Goal: Task Accomplishment & Management: Manage account settings

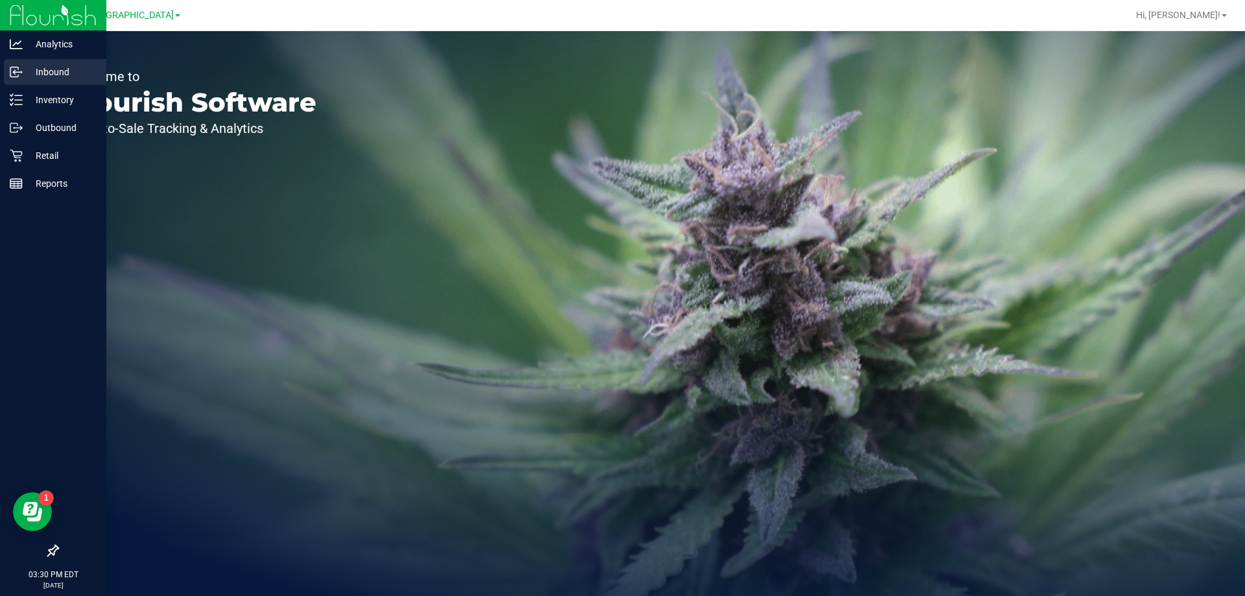
click at [27, 85] on link "Inbound" at bounding box center [53, 73] width 106 height 28
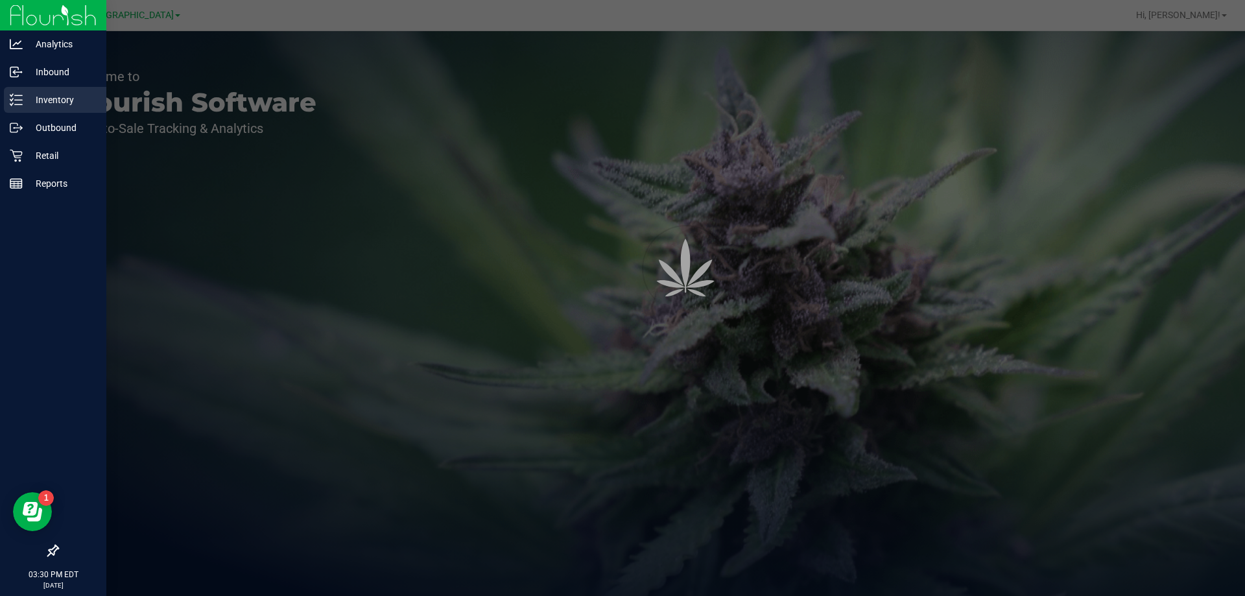
click at [30, 101] on p "Inventory" at bounding box center [62, 100] width 78 height 16
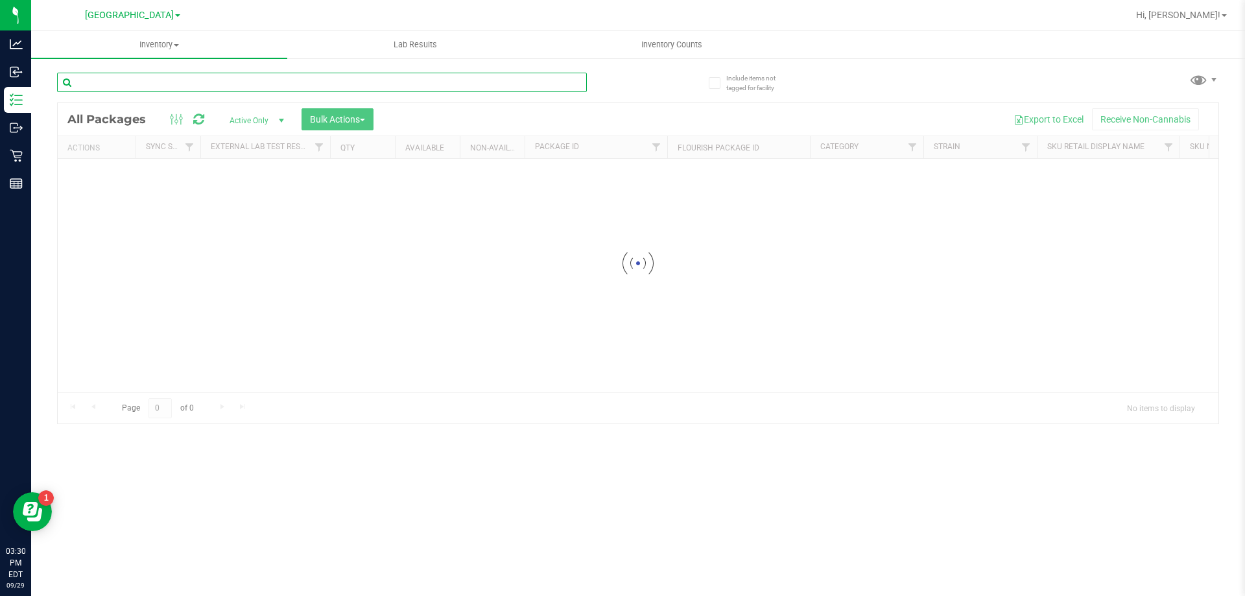
click at [347, 73] on input "text" at bounding box center [322, 82] width 530 height 19
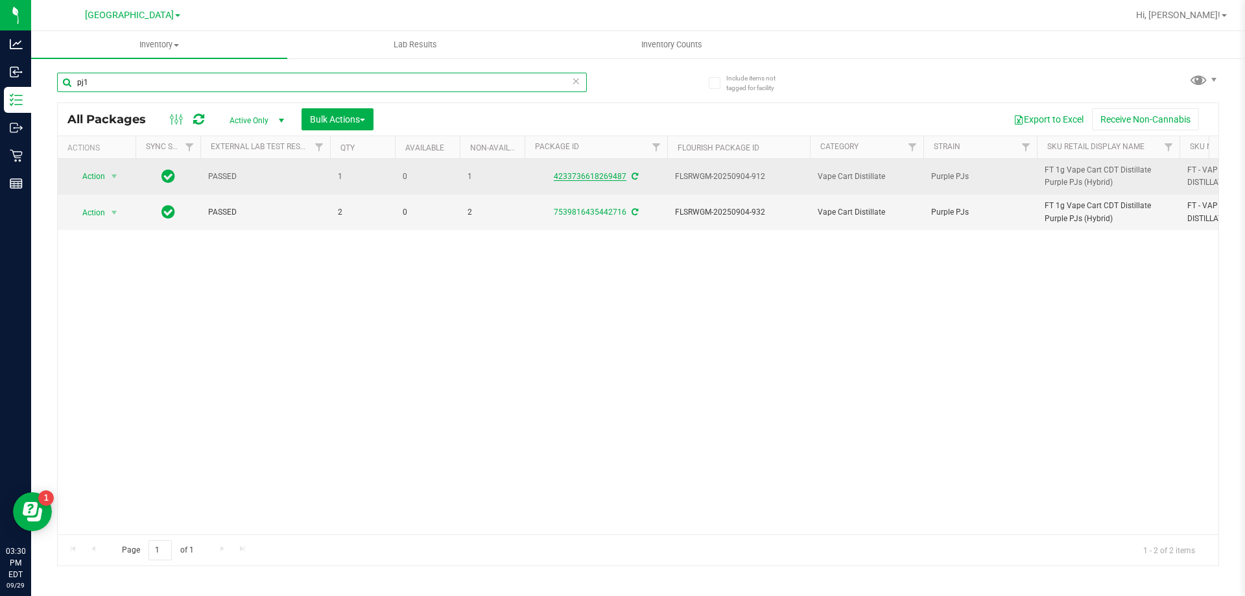
type input "pj1"
click at [626, 179] on link "4233736618269487" at bounding box center [590, 176] width 73 height 9
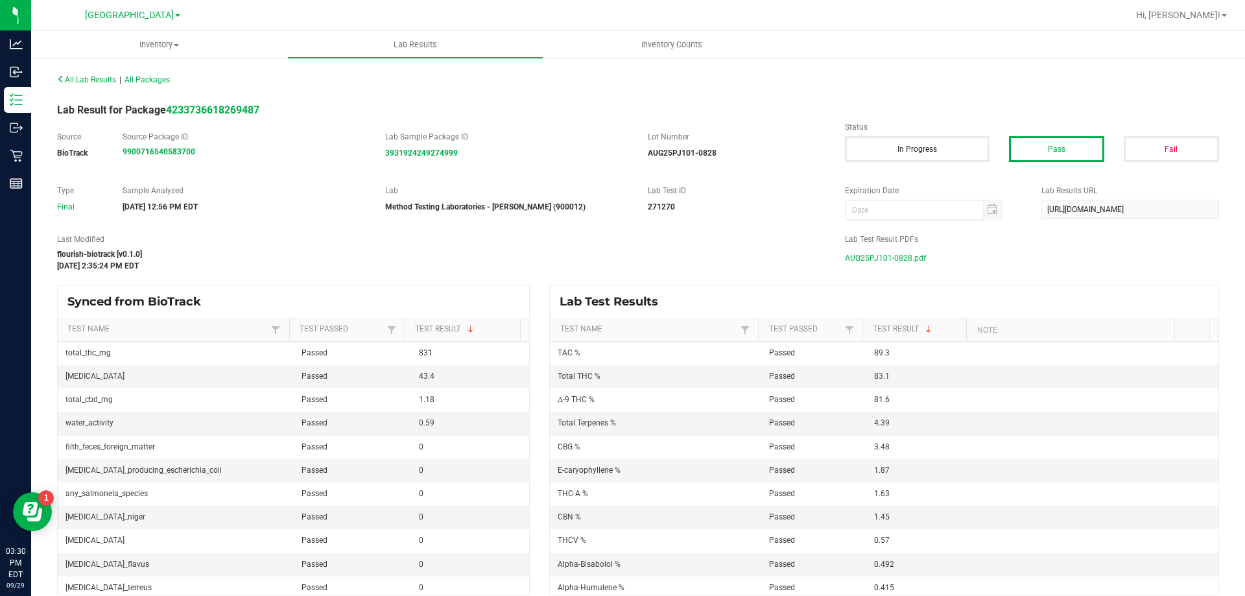
click at [894, 252] on span "AUG25PJ101-0828.pdf" at bounding box center [885, 257] width 81 height 19
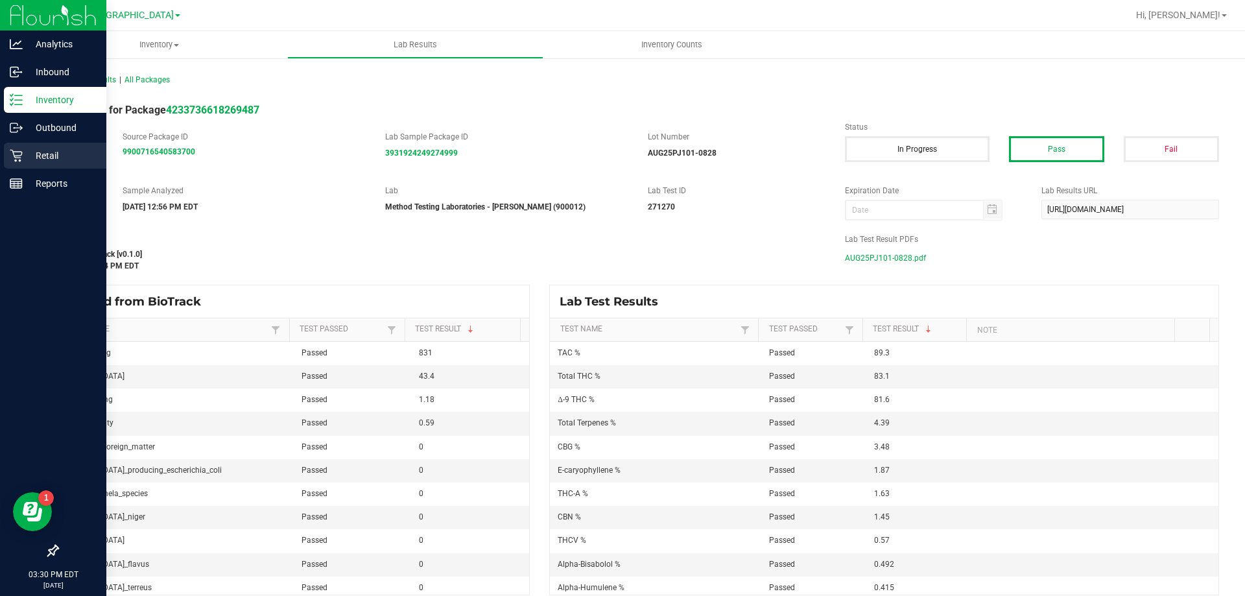
click at [29, 169] on link "Retail" at bounding box center [53, 157] width 106 height 28
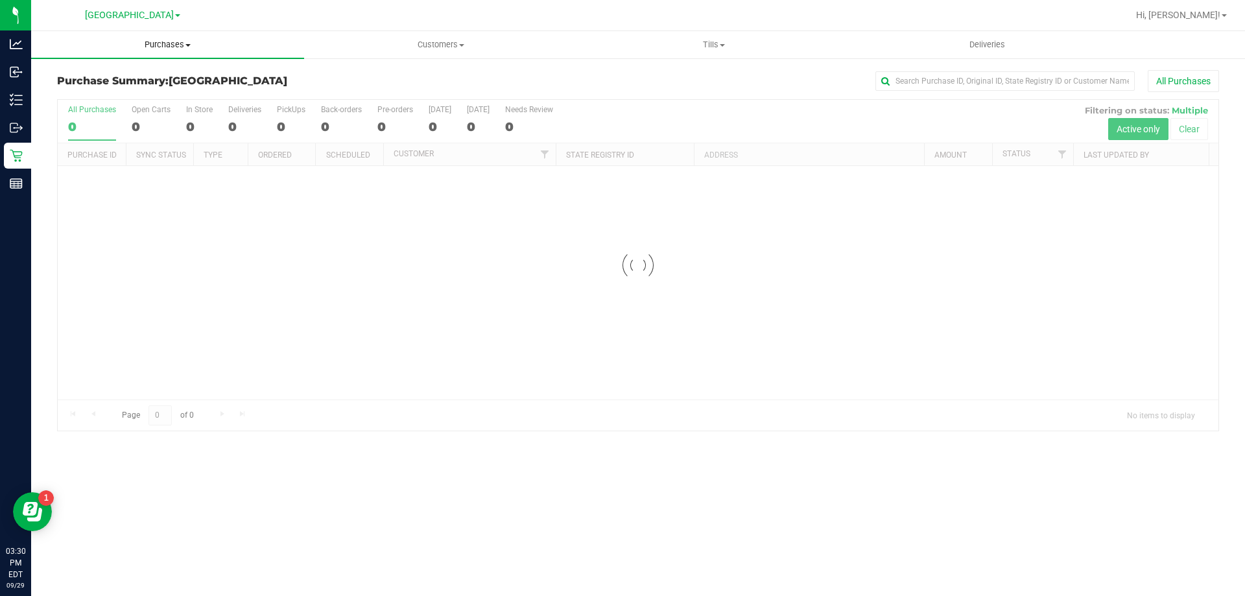
click at [195, 44] on span "Purchases" at bounding box center [167, 45] width 273 height 12
click at [113, 100] on li "Fulfillment" at bounding box center [167, 94] width 273 height 16
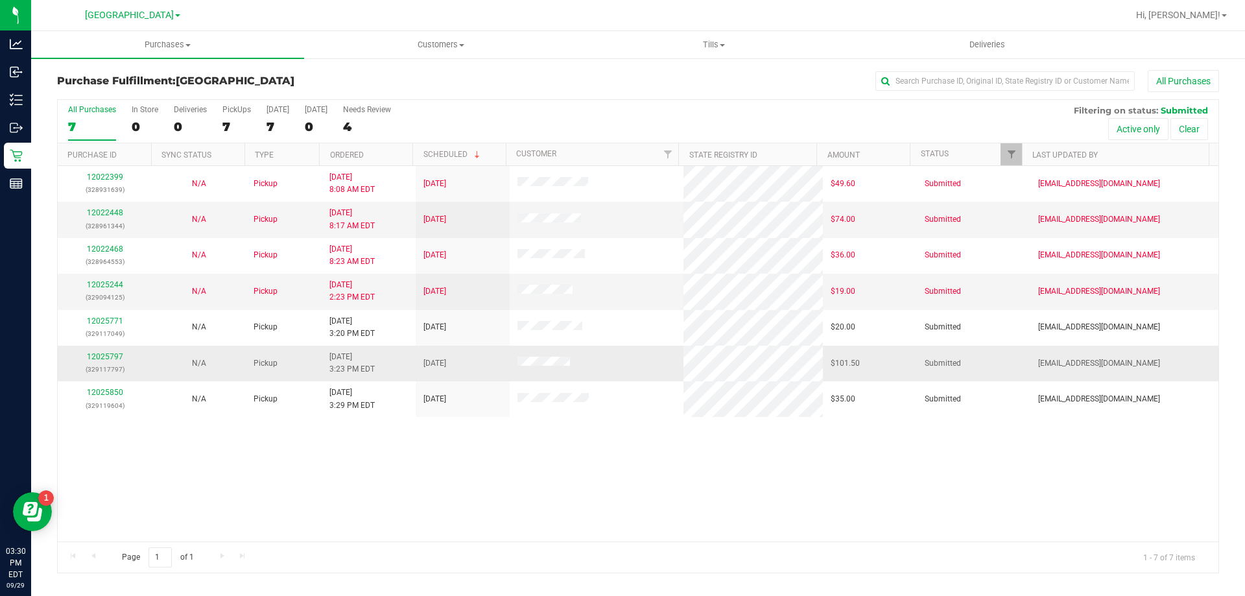
click at [97, 349] on td "12025797 (329117797)" at bounding box center [105, 364] width 94 height 36
click at [95, 349] on td "12025797 (329117797)" at bounding box center [105, 364] width 94 height 36
click at [100, 349] on td "12025797 (329117797)" at bounding box center [105, 364] width 94 height 36
click at [103, 351] on div "12025797 (329117797)" at bounding box center [104, 363] width 78 height 25
click at [118, 366] on p "(329117797)" at bounding box center [104, 369] width 78 height 12
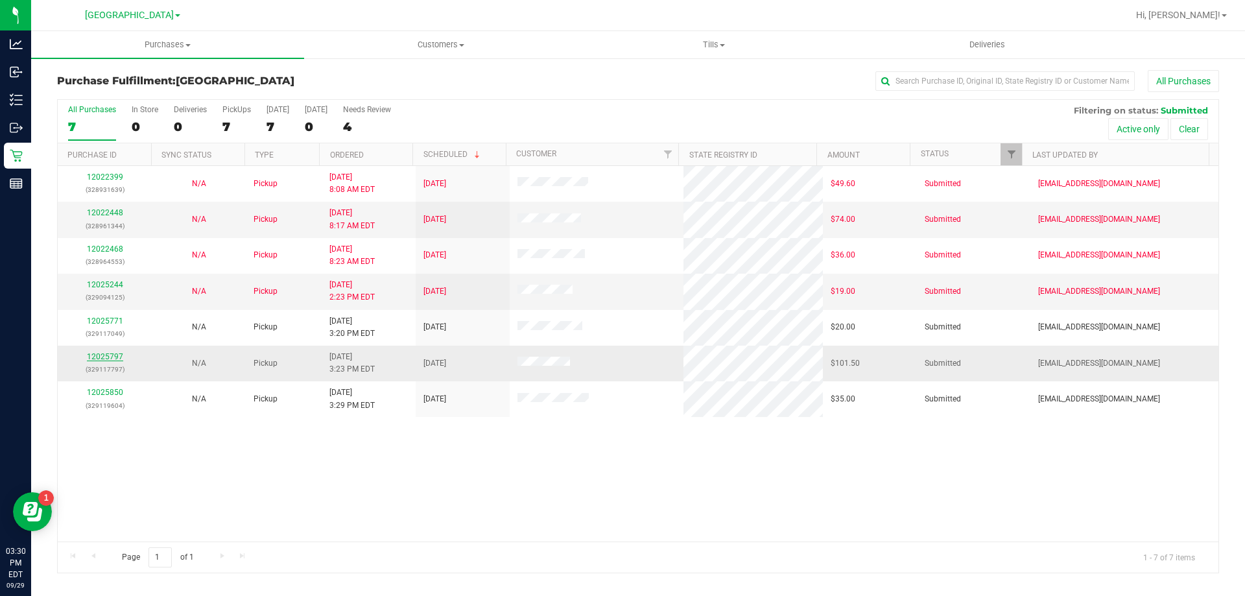
click at [113, 358] on link "12025797" at bounding box center [105, 356] width 36 height 9
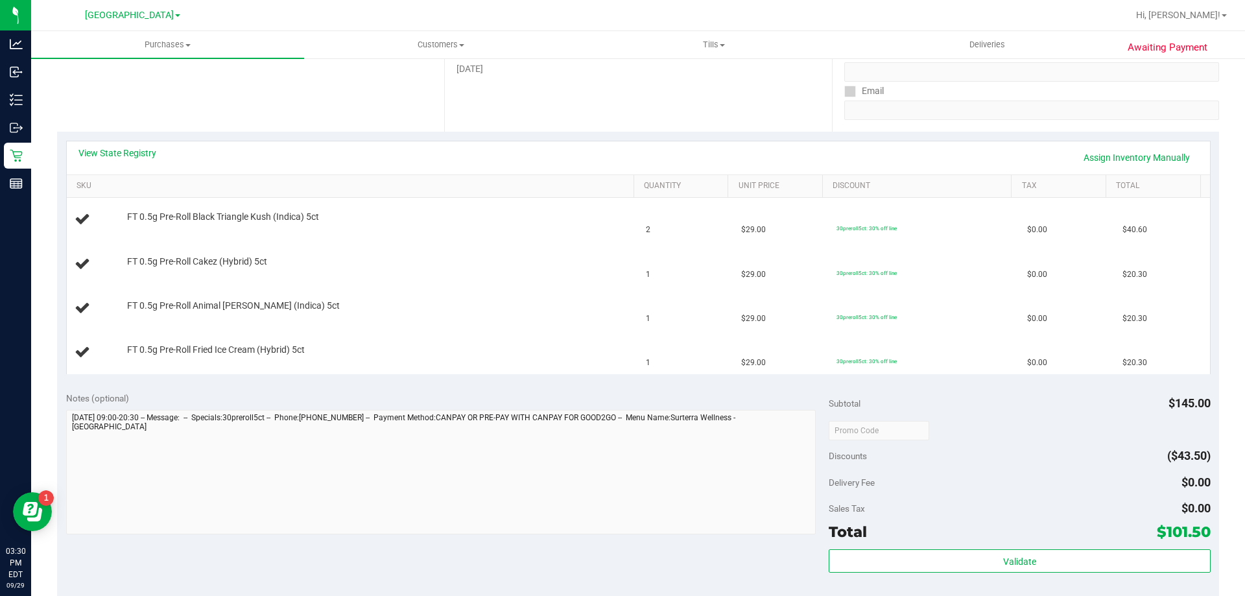
scroll to position [194, 0]
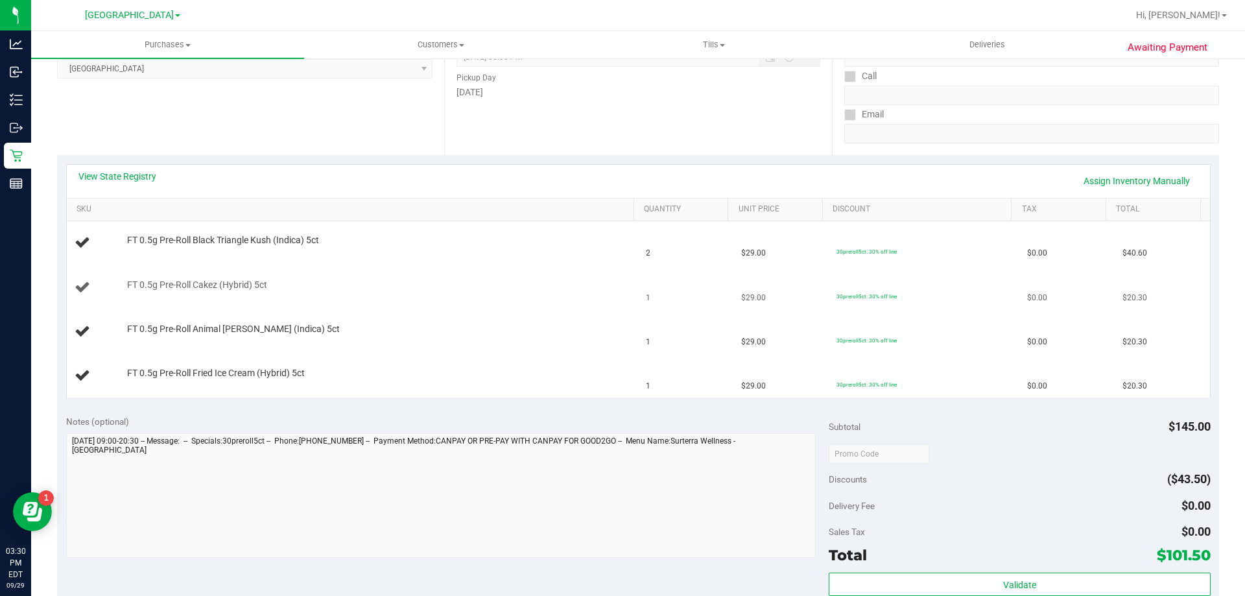
drag, startPoint x: 653, startPoint y: 393, endPoint x: 543, endPoint y: 299, distance: 144.4
click at [550, 303] on td "FT 0.5g Pre-Roll Cakez (Hybrid) 5ct" at bounding box center [353, 288] width 572 height 44
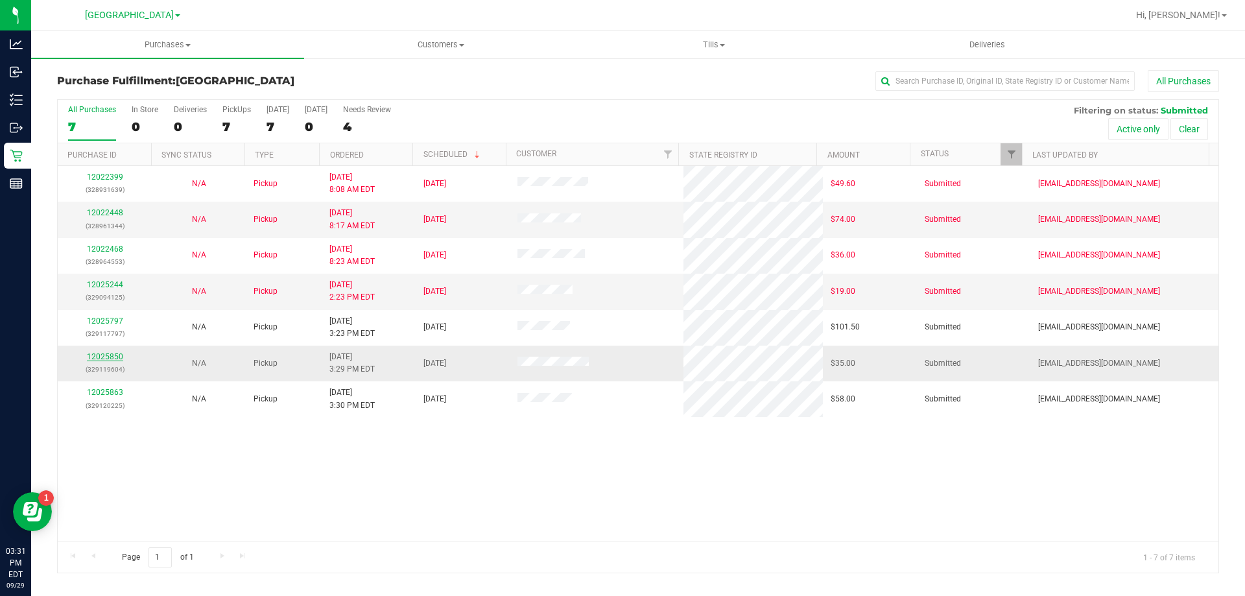
click at [115, 360] on div "12025850 (329119604)" at bounding box center [104, 363] width 78 height 25
click at [111, 347] on td "12025850 (329119604)" at bounding box center [105, 364] width 94 height 36
click at [108, 357] on link "12025850" at bounding box center [105, 356] width 36 height 9
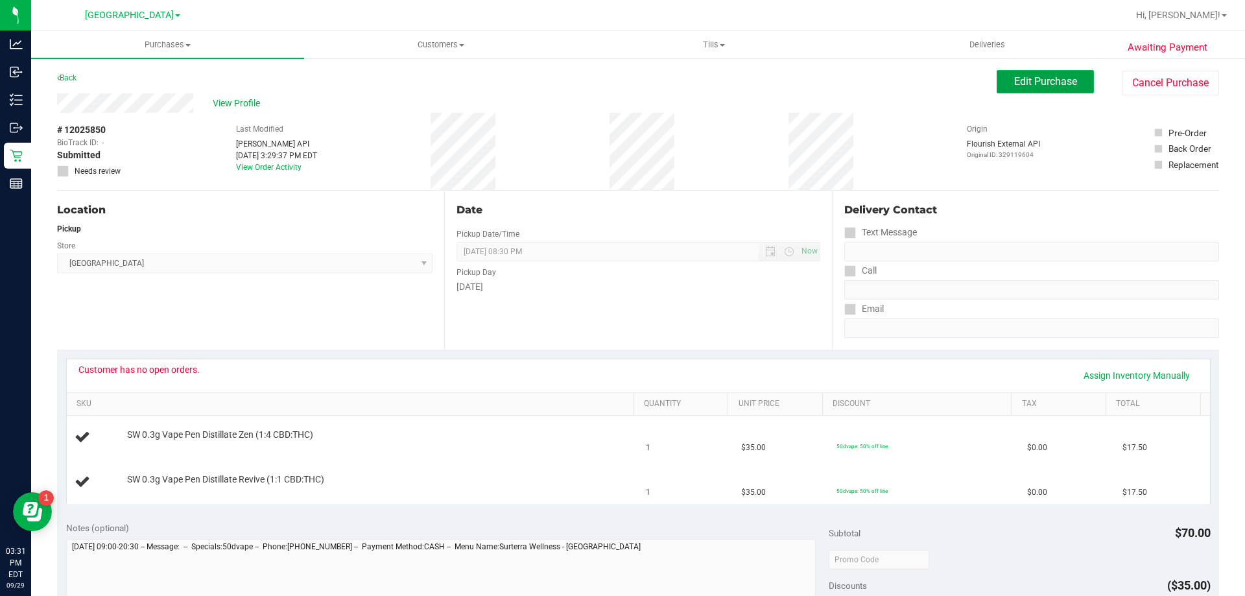
click at [1053, 90] on button "Edit Purchase" at bounding box center [1044, 81] width 97 height 23
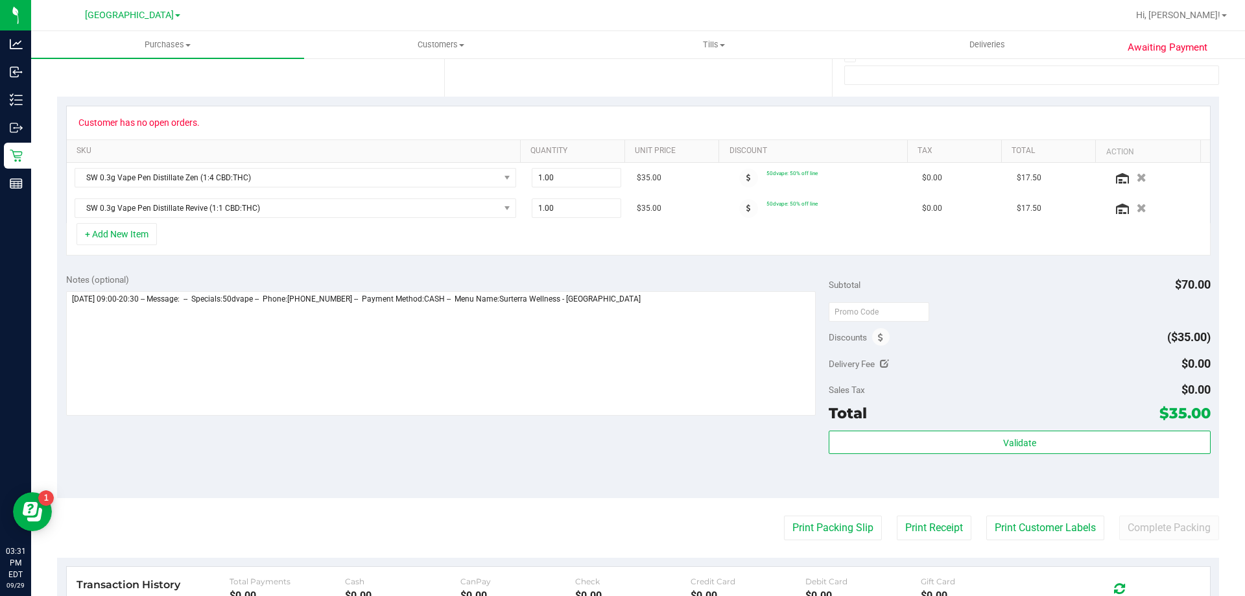
scroll to position [454, 0]
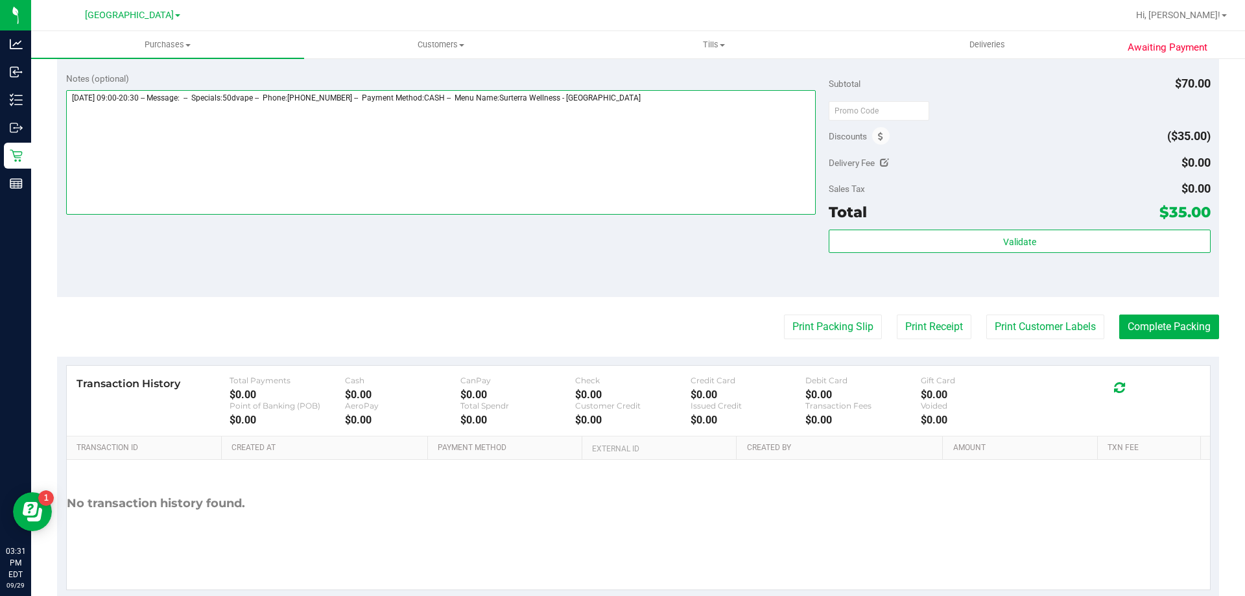
click at [707, 108] on textarea at bounding box center [441, 152] width 750 height 124
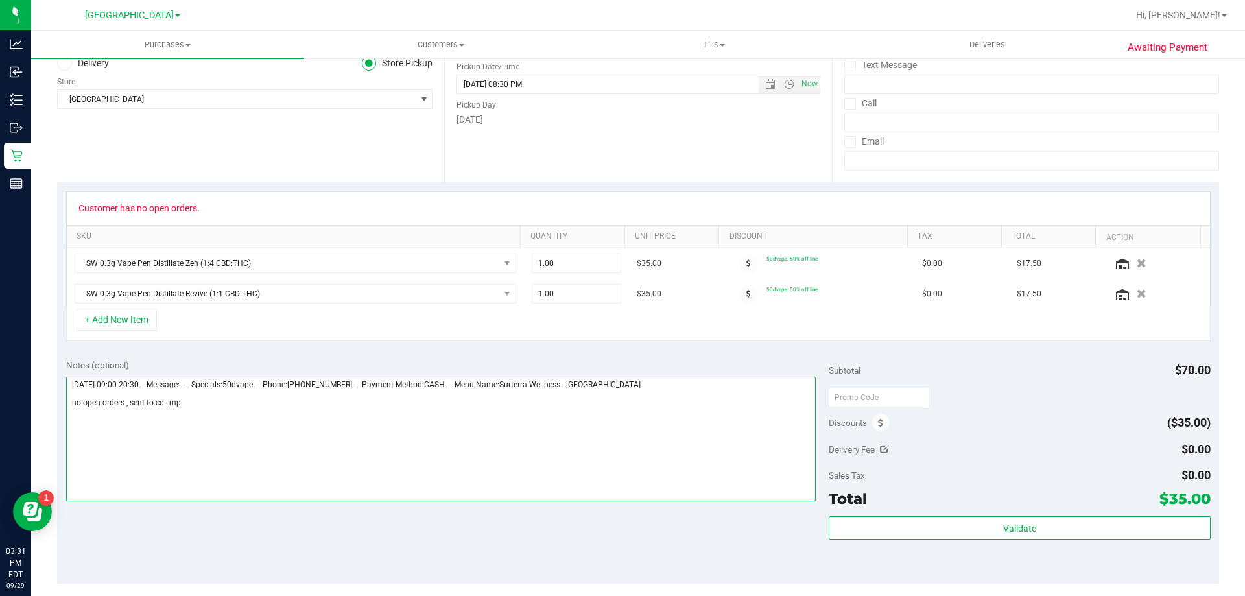
scroll to position [0, 0]
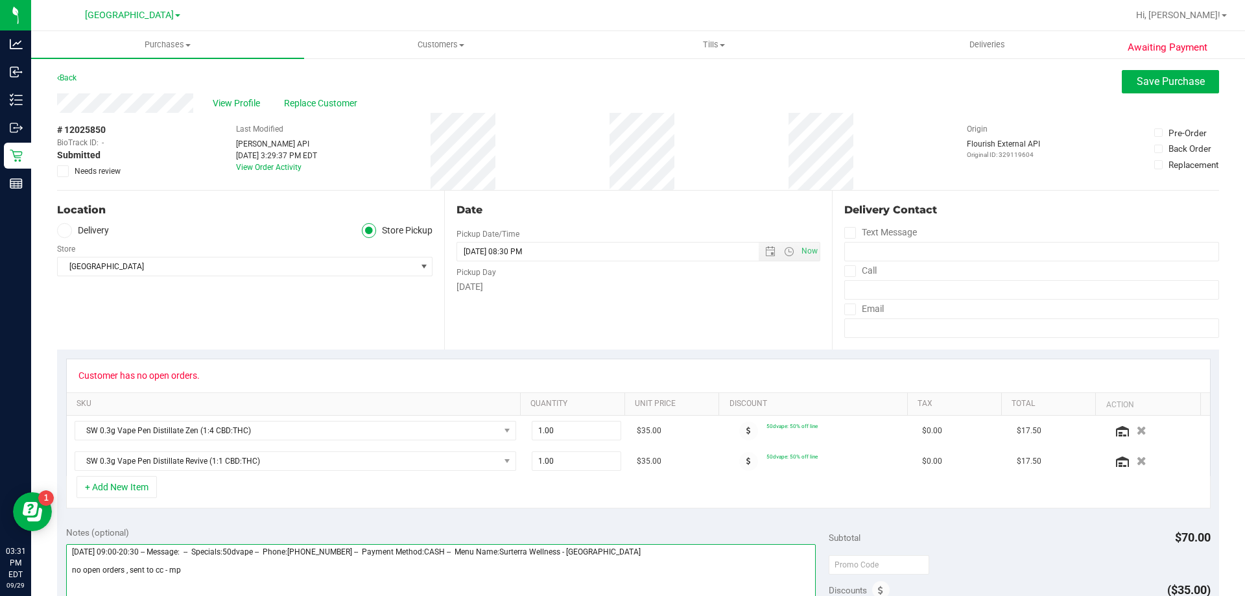
type textarea "[DATE] 09:00-20:30 -- Message: -- Specials:50dvape -- Phone:[PHONE_NUMBER] -- P…"
click at [97, 165] on span "Needs review" at bounding box center [98, 171] width 46 height 12
click at [0, 0] on input "Needs review" at bounding box center [0, 0] width 0 height 0
click at [1167, 87] on span "Save Purchase" at bounding box center [1170, 81] width 68 height 12
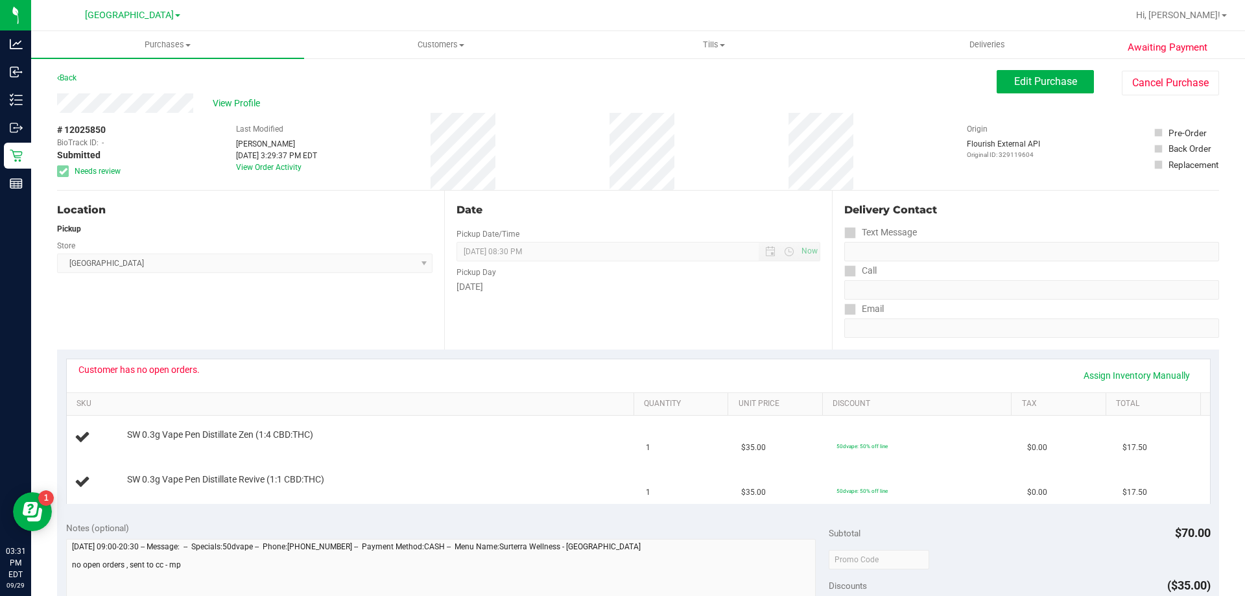
drag, startPoint x: 252, startPoint y: 96, endPoint x: 253, endPoint y: 89, distance: 6.5
click at [253, 91] on purchase-details "Back Edit Purchase Cancel Purchase View Profile # 12025850 BioTrack ID: - Submi…" at bounding box center [638, 559] width 1162 height 978
click at [242, 108] on span "View Profile" at bounding box center [239, 104] width 52 height 14
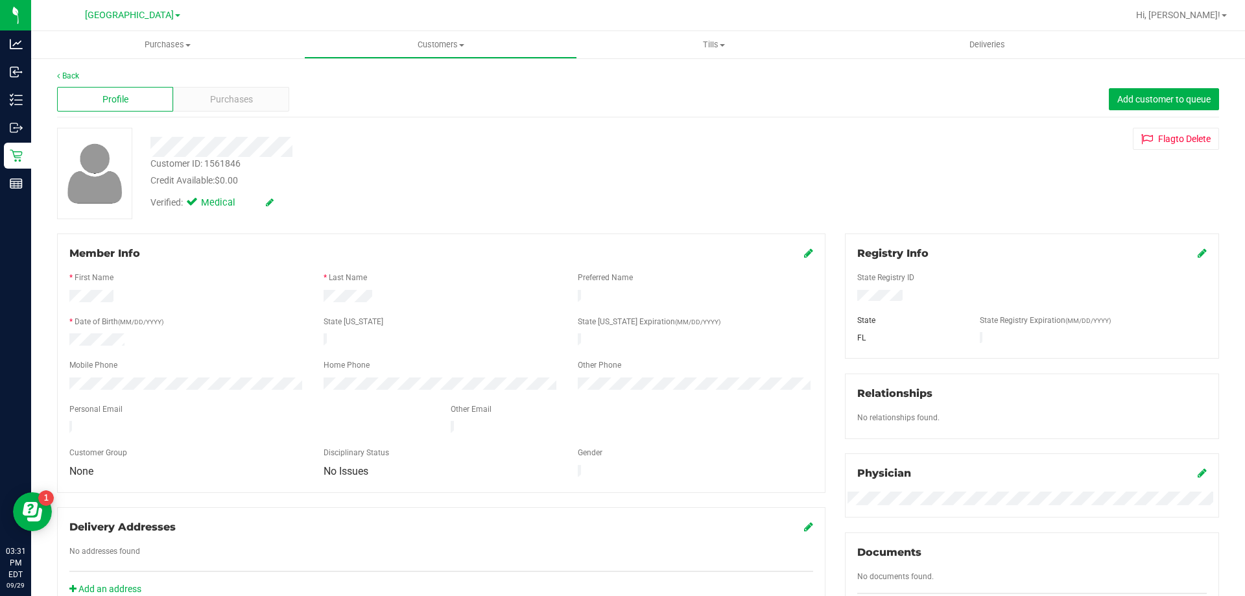
click at [232, 167] on div "Customer ID: 1561846" at bounding box center [195, 164] width 90 height 14
copy div "1561846"
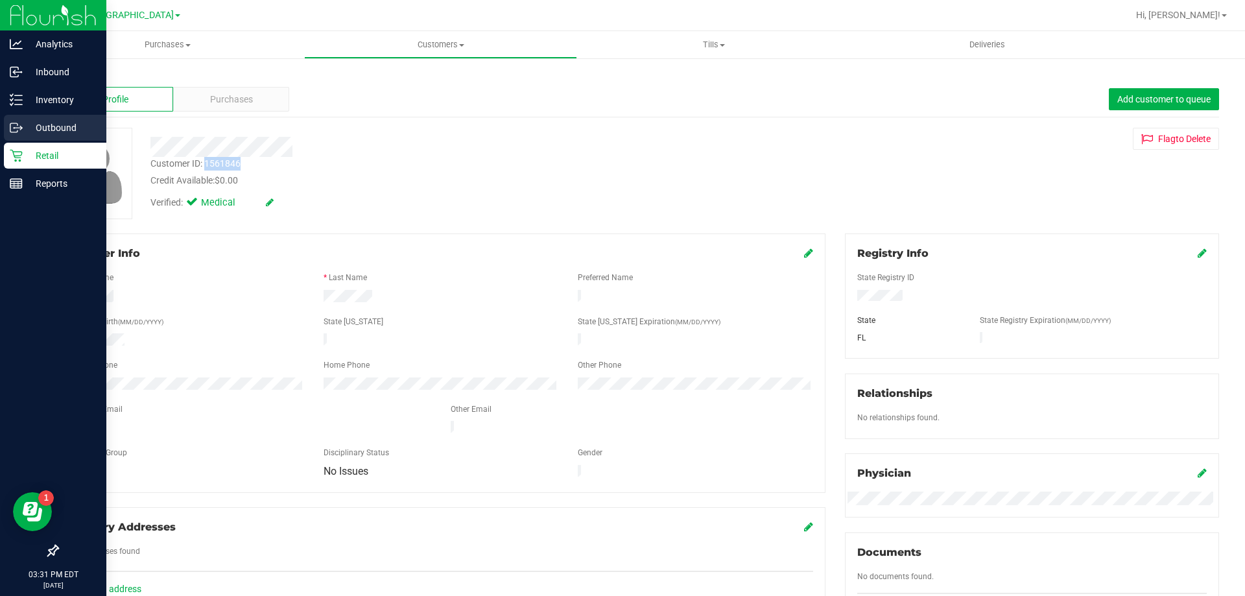
drag, startPoint x: 481, startPoint y: 147, endPoint x: 0, endPoint y: 117, distance: 481.9
click at [477, 149] on div at bounding box center [436, 147] width 591 height 20
click at [27, 167] on div "Retail" at bounding box center [55, 156] width 102 height 26
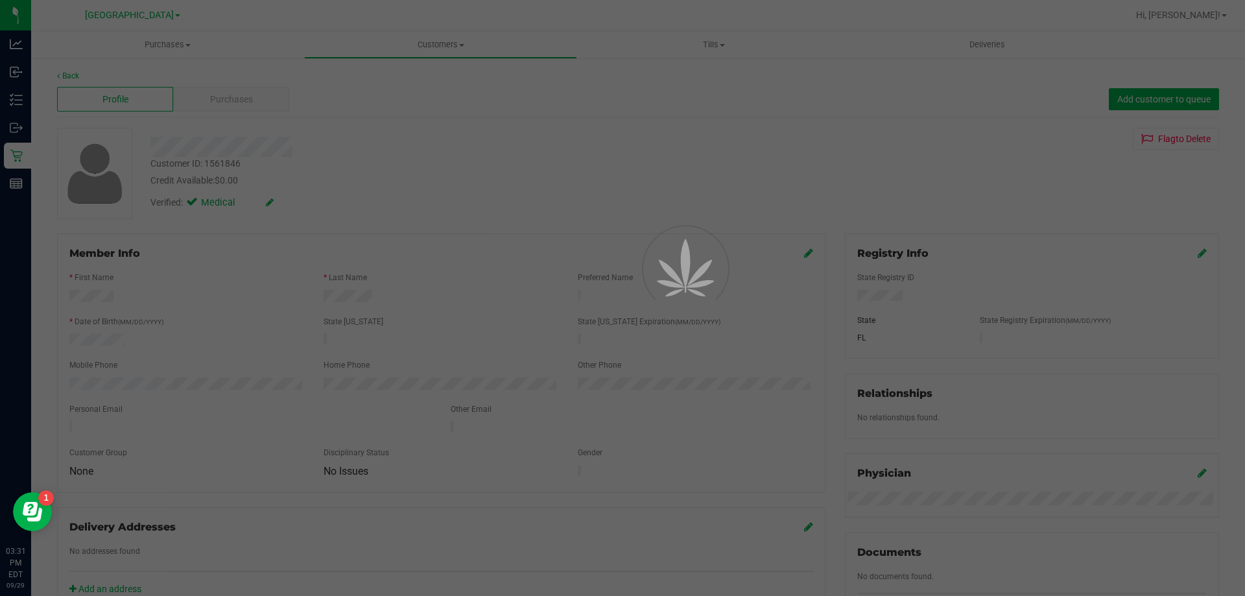
click at [165, 55] on div at bounding box center [622, 298] width 1245 height 596
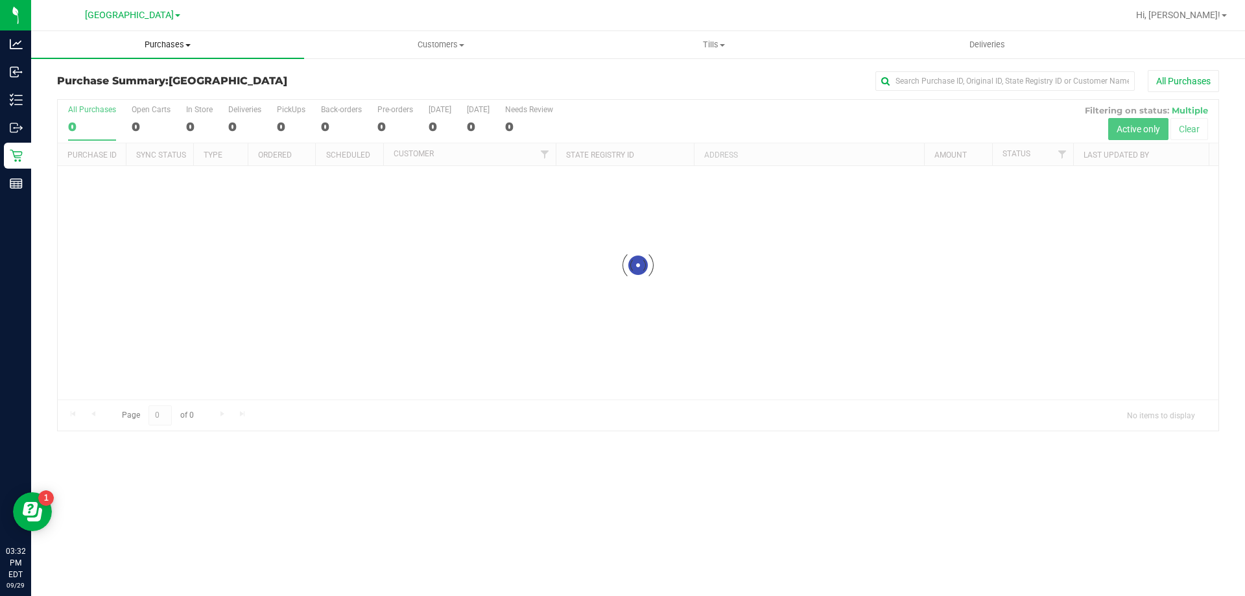
click at [170, 45] on span "Purchases" at bounding box center [167, 45] width 273 height 12
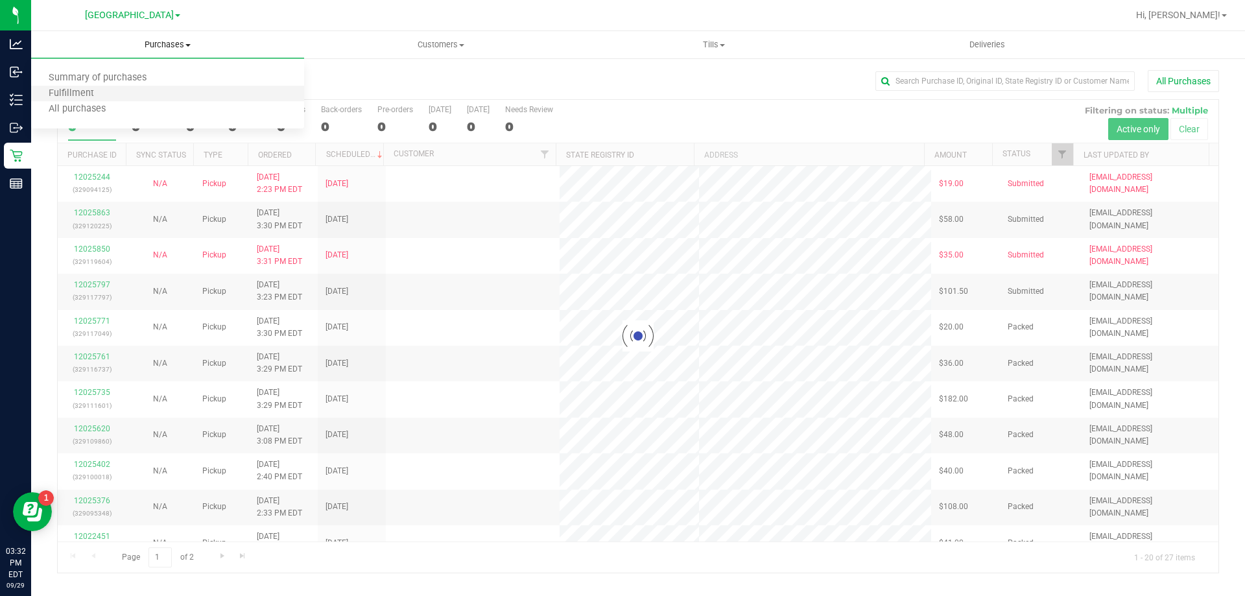
click at [126, 91] on li "Fulfillment" at bounding box center [167, 94] width 273 height 16
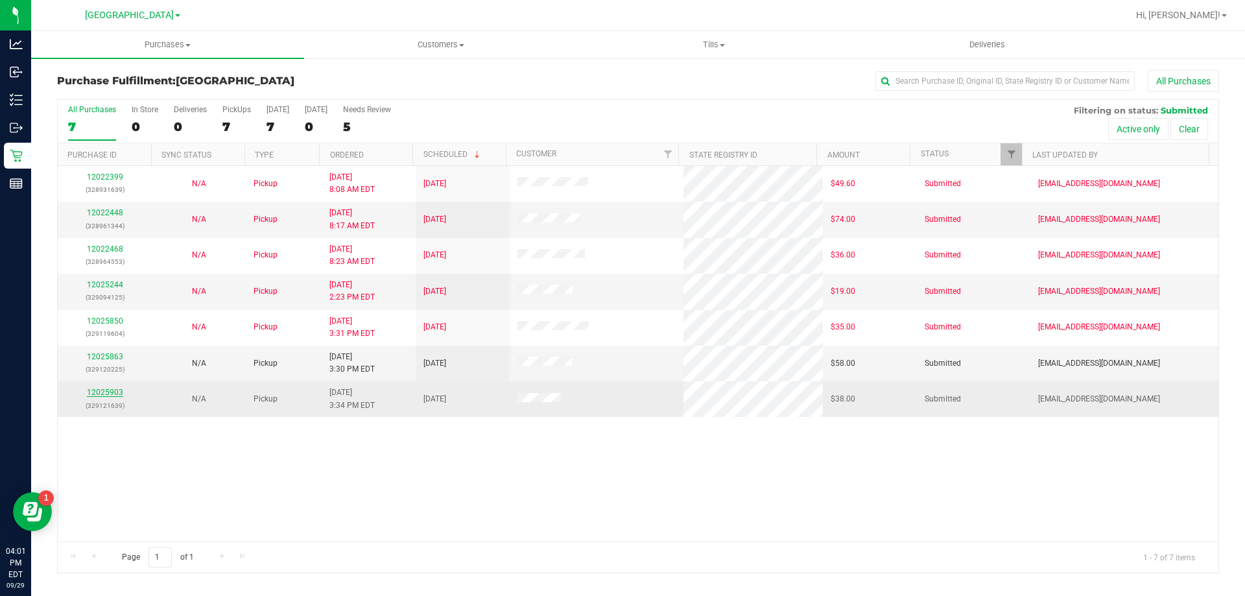
click at [112, 389] on link "12025903" at bounding box center [105, 392] width 36 height 9
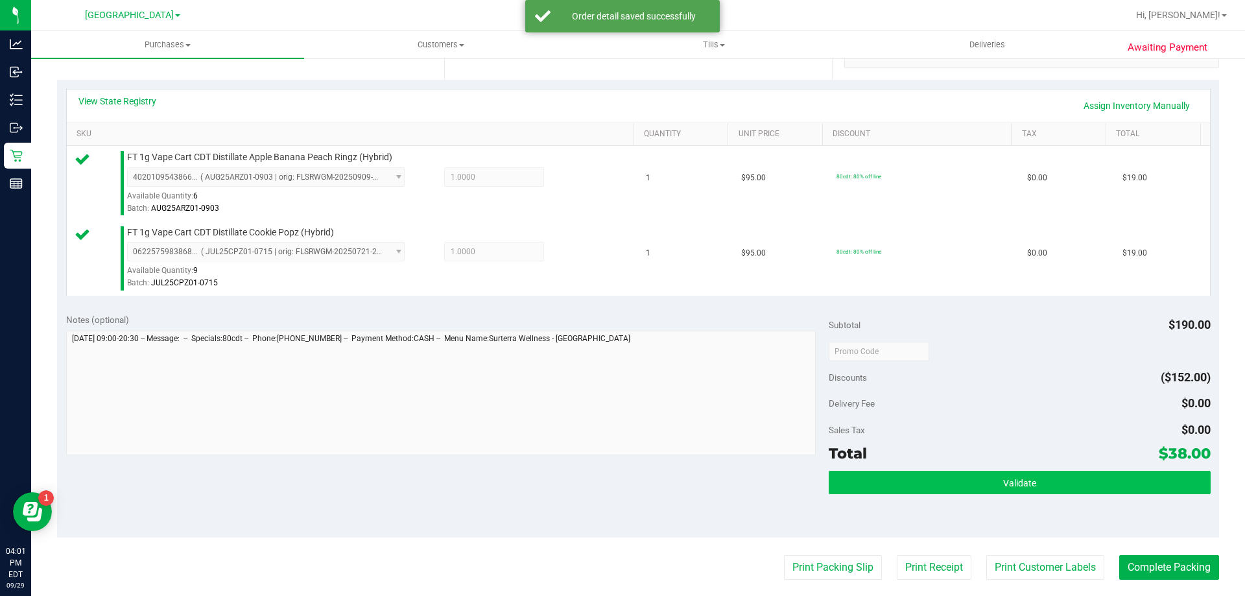
scroll to position [389, 0]
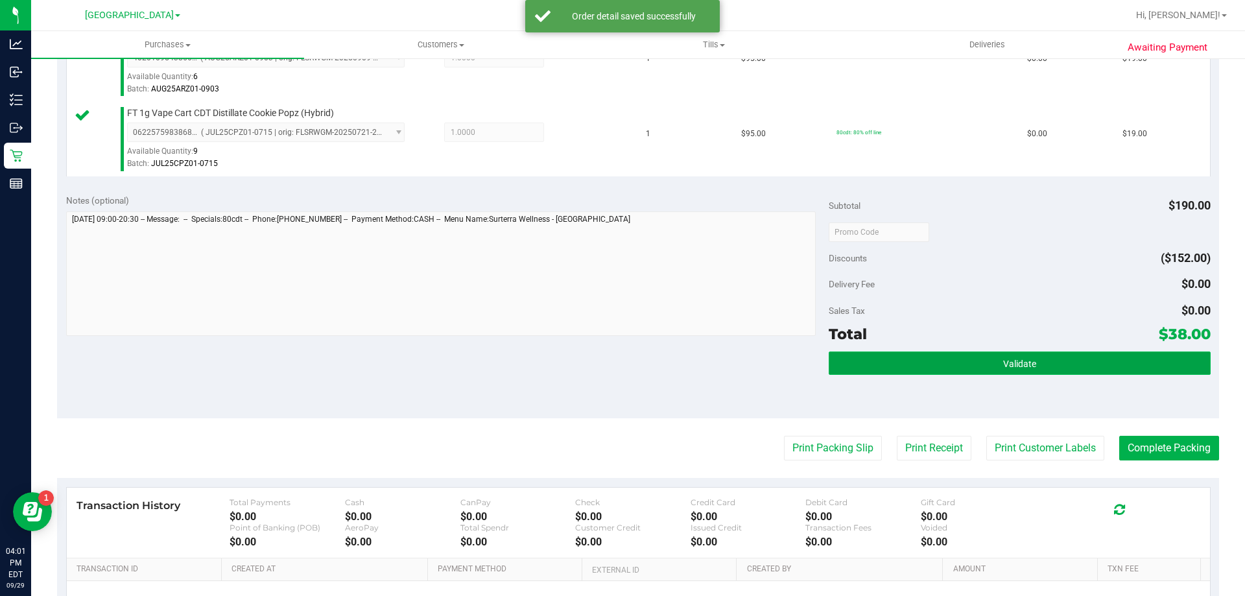
click at [1016, 366] on span "Validate" at bounding box center [1019, 363] width 33 height 10
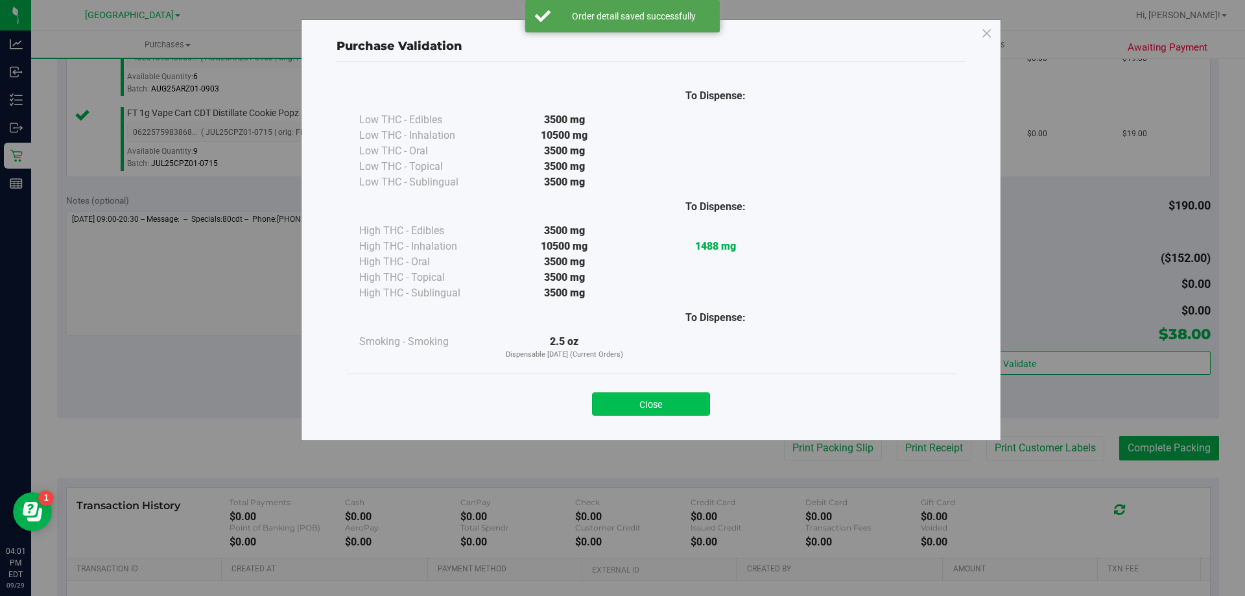
click at [626, 406] on button "Close" at bounding box center [651, 403] width 118 height 23
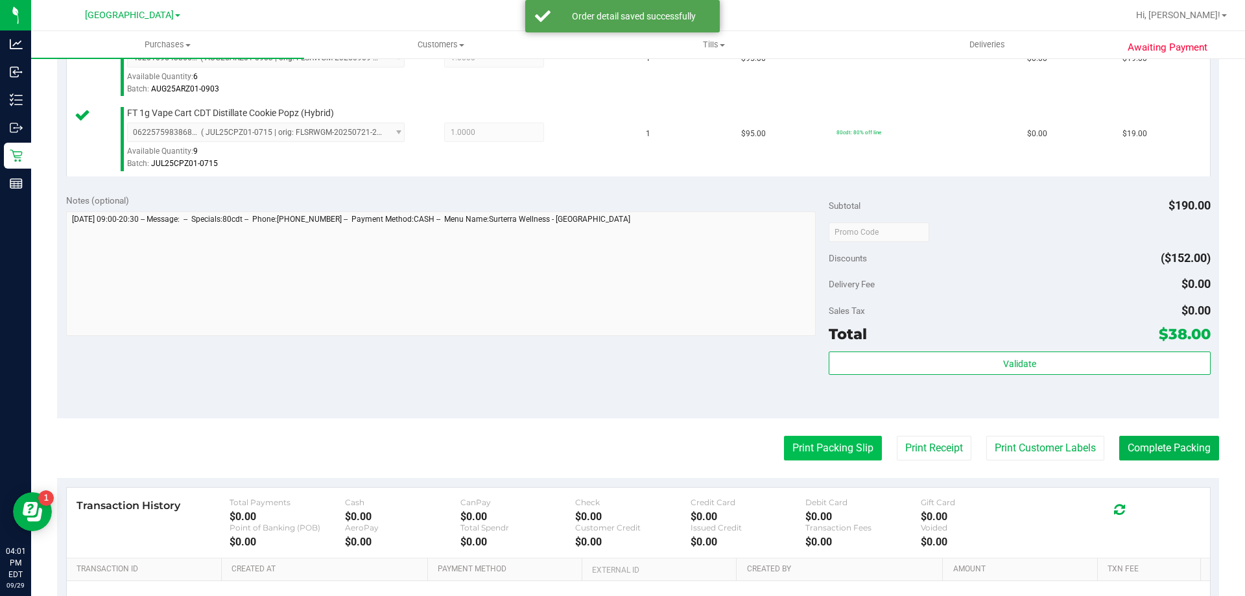
click at [822, 441] on button "Print Packing Slip" at bounding box center [833, 448] width 98 height 25
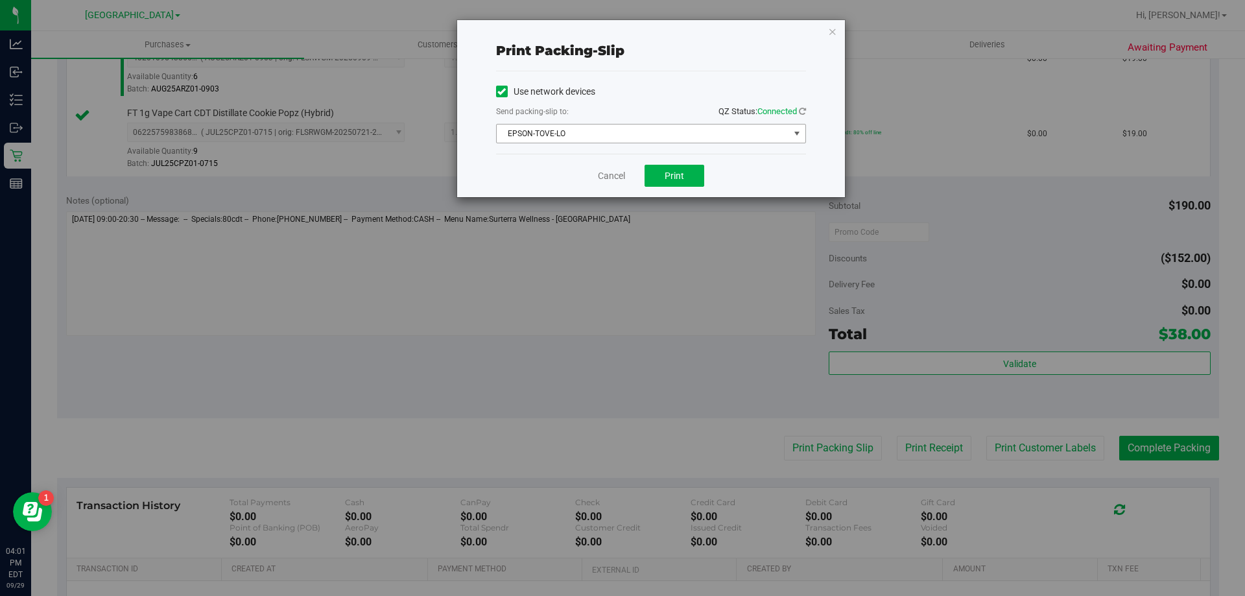
click at [673, 129] on span "EPSON-TOVE-LO" at bounding box center [643, 133] width 292 height 18
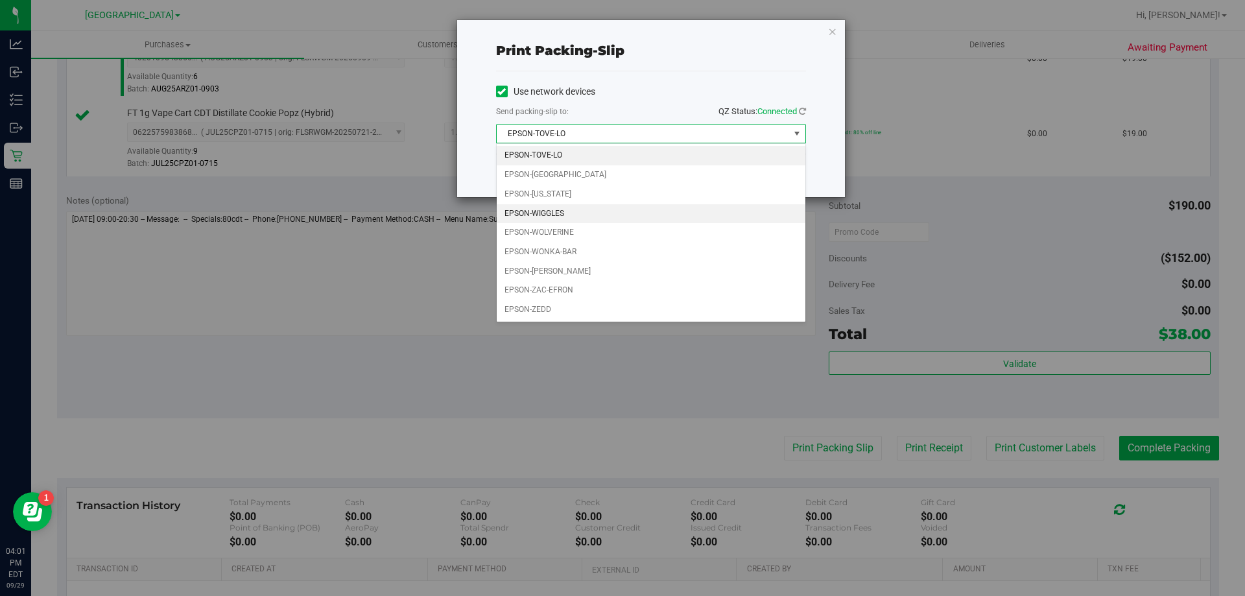
click at [570, 205] on li "EPSON-WIGGLES" at bounding box center [651, 213] width 309 height 19
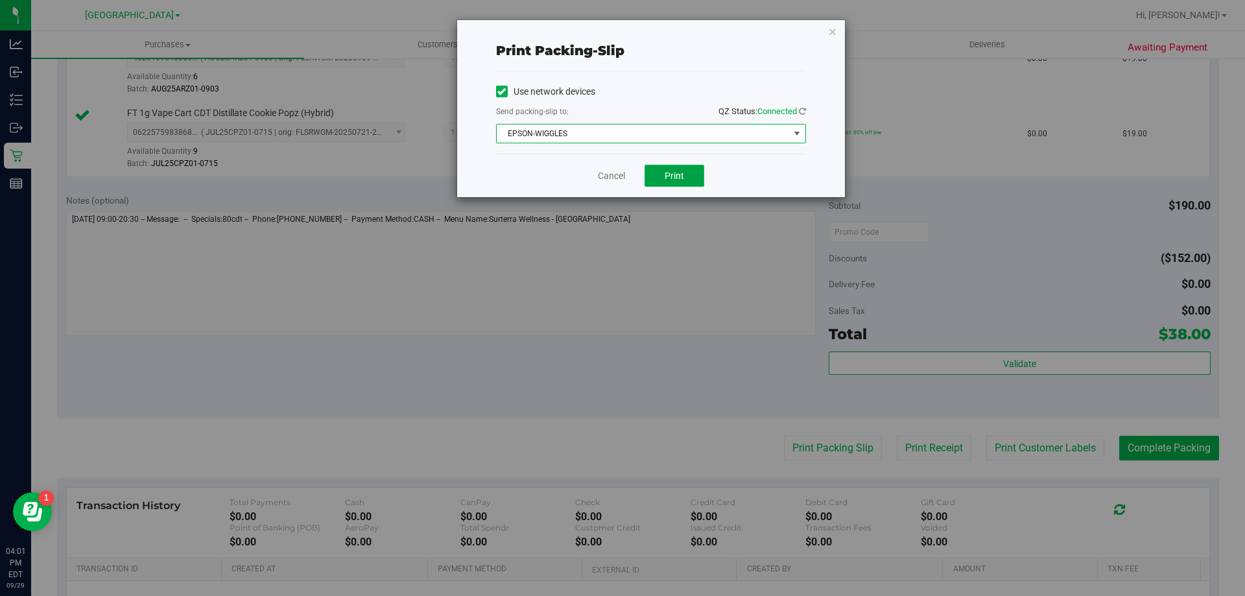
click at [688, 170] on button "Print" at bounding box center [674, 176] width 60 height 22
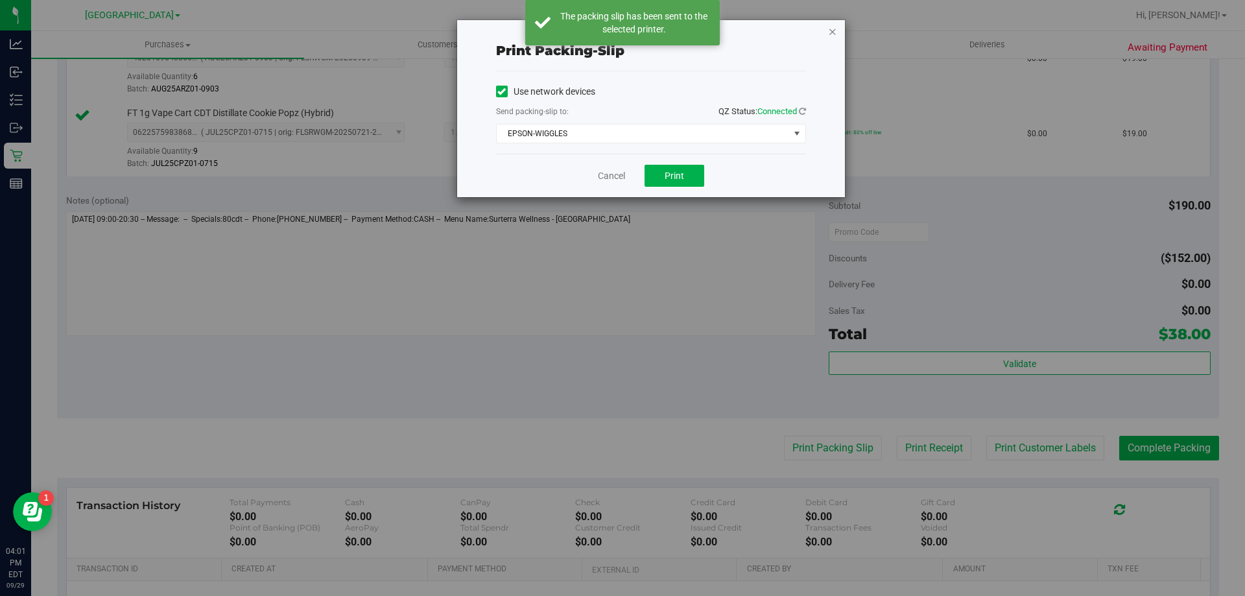
click at [833, 30] on icon "button" at bounding box center [832, 31] width 9 height 16
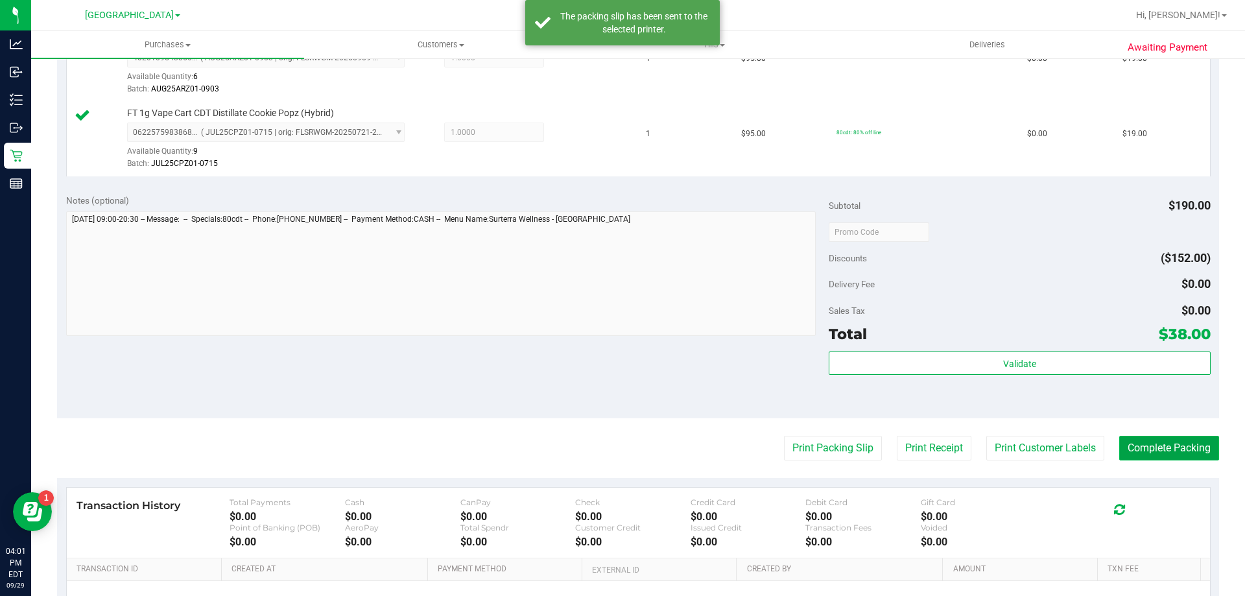
click at [1121, 437] on button "Complete Packing" at bounding box center [1169, 448] width 100 height 25
